Goal: Information Seeking & Learning: Learn about a topic

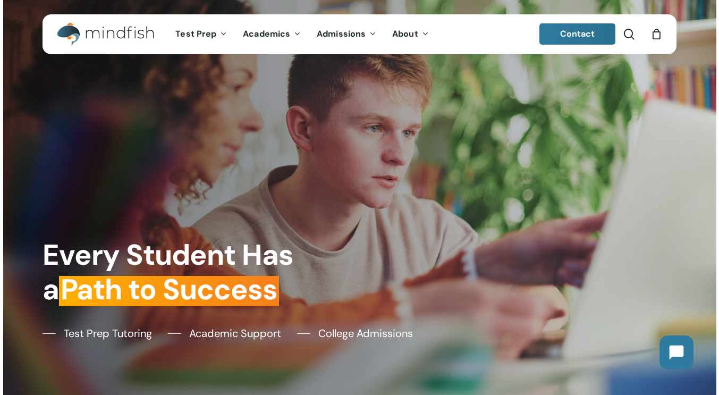
scroll to position [13, 0]
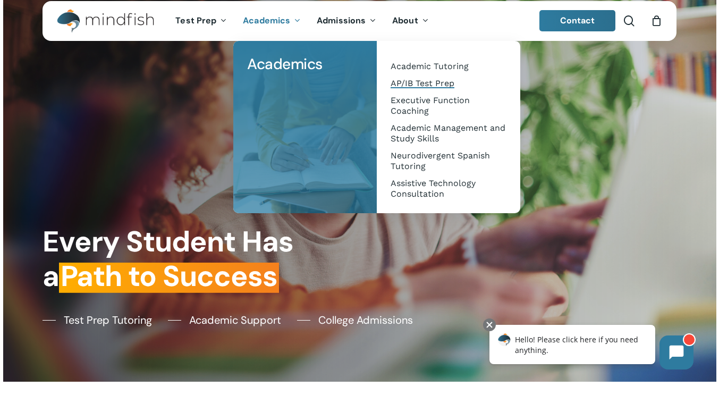
click at [413, 78] on span "AP/IB Test Prep" at bounding box center [423, 83] width 64 height 10
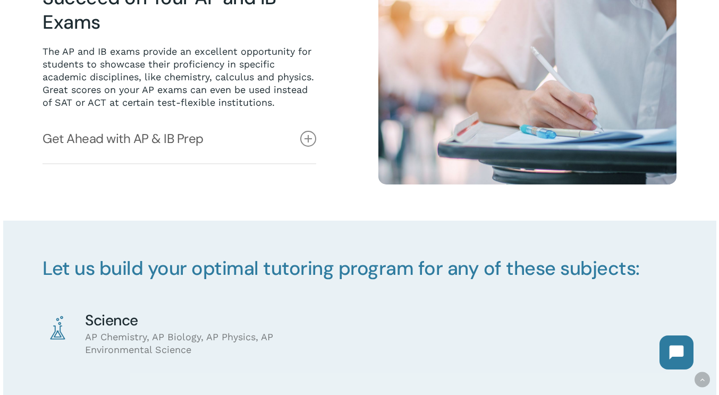
scroll to position [597, 0]
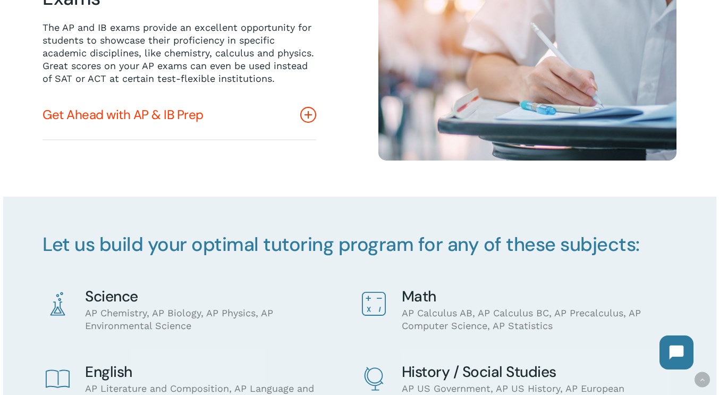
click at [310, 114] on icon at bounding box center [308, 115] width 16 height 16
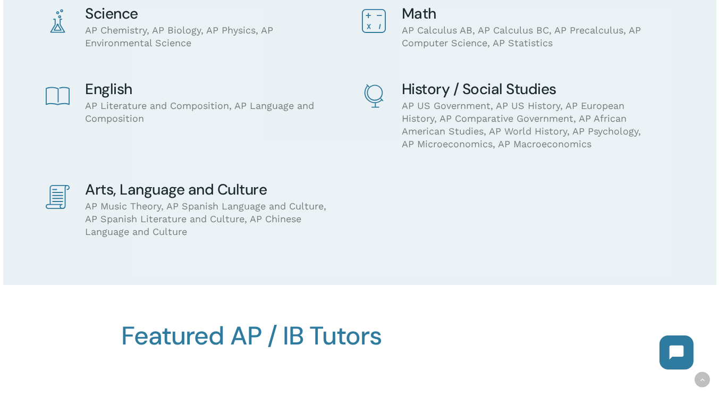
scroll to position [936, 0]
